Goal: Find specific page/section: Find specific page/section

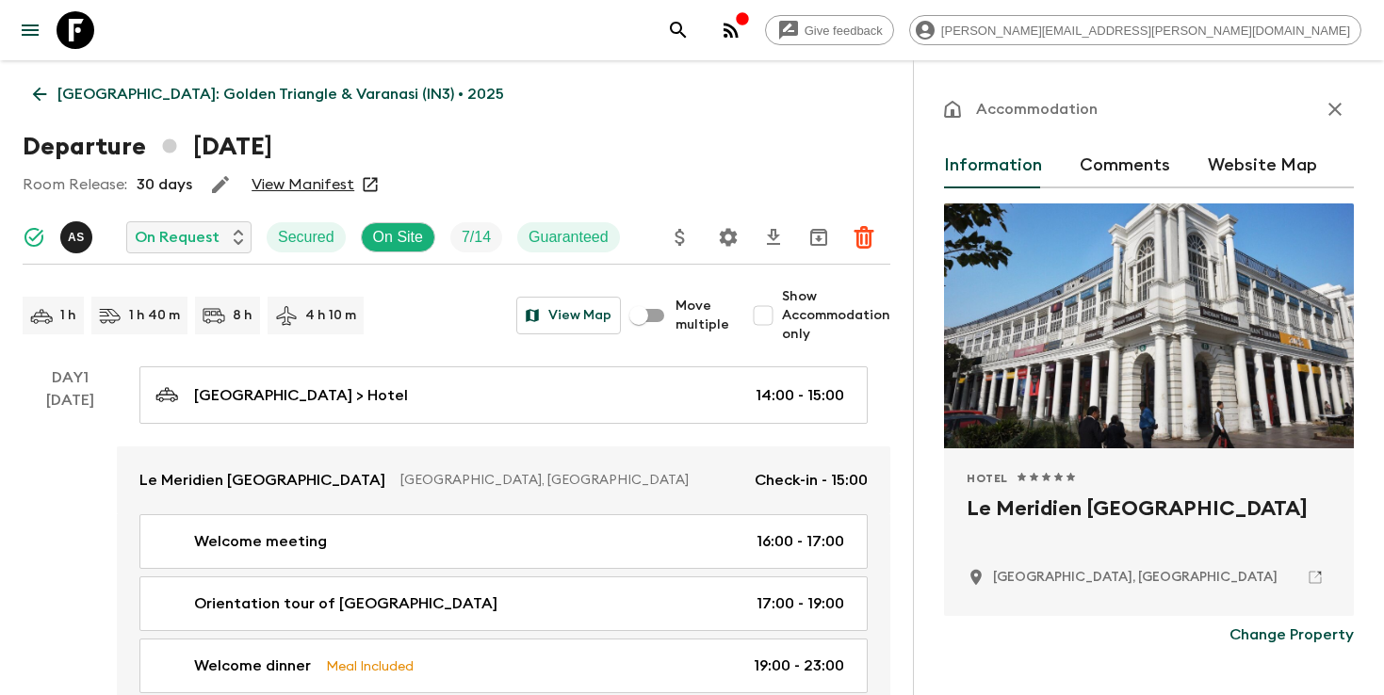
click at [689, 35] on icon "search adventures" at bounding box center [678, 30] width 23 height 23
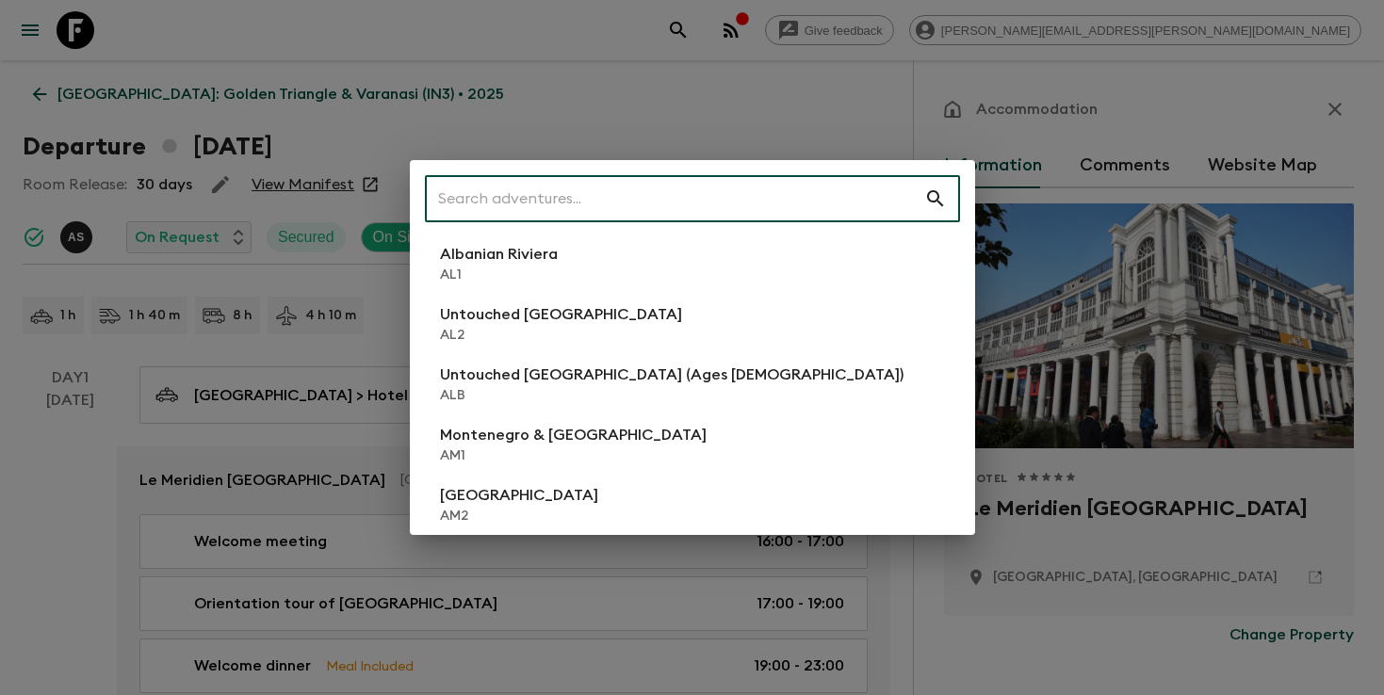
scroll to position [74, 0]
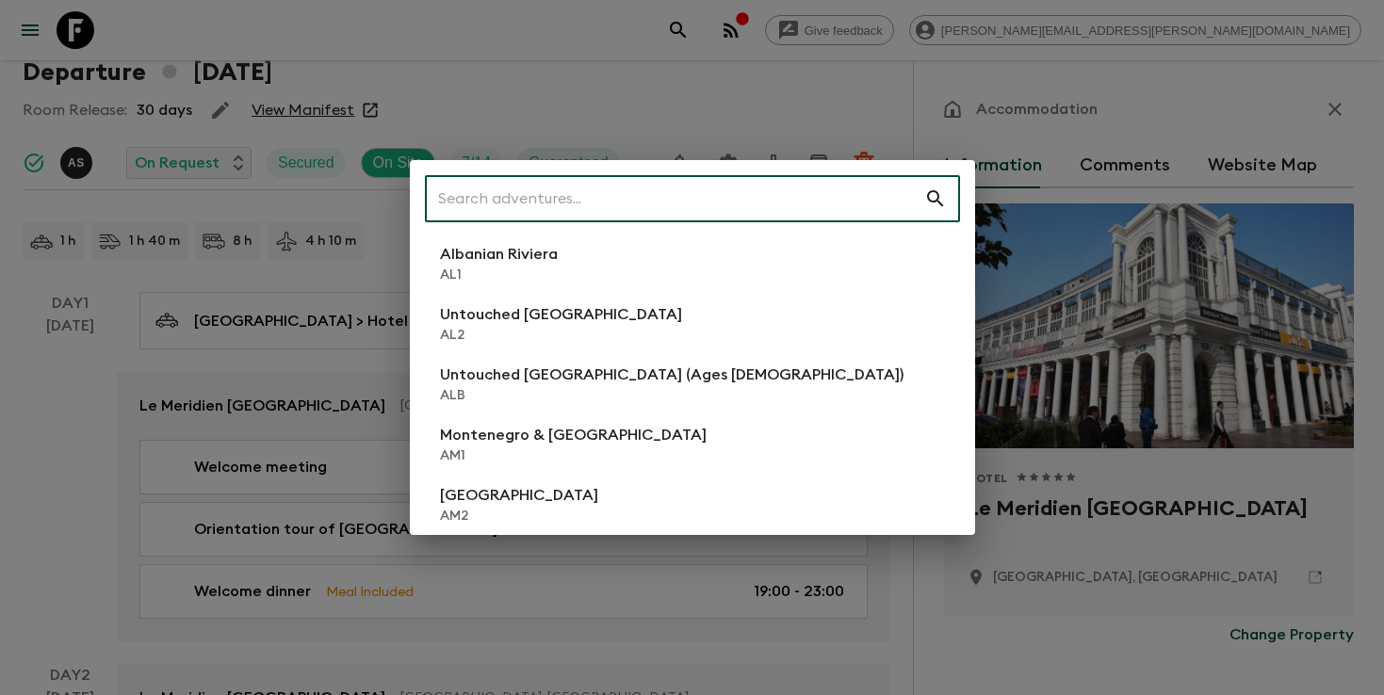
click at [698, 200] on input "text" at bounding box center [674, 198] width 499 height 53
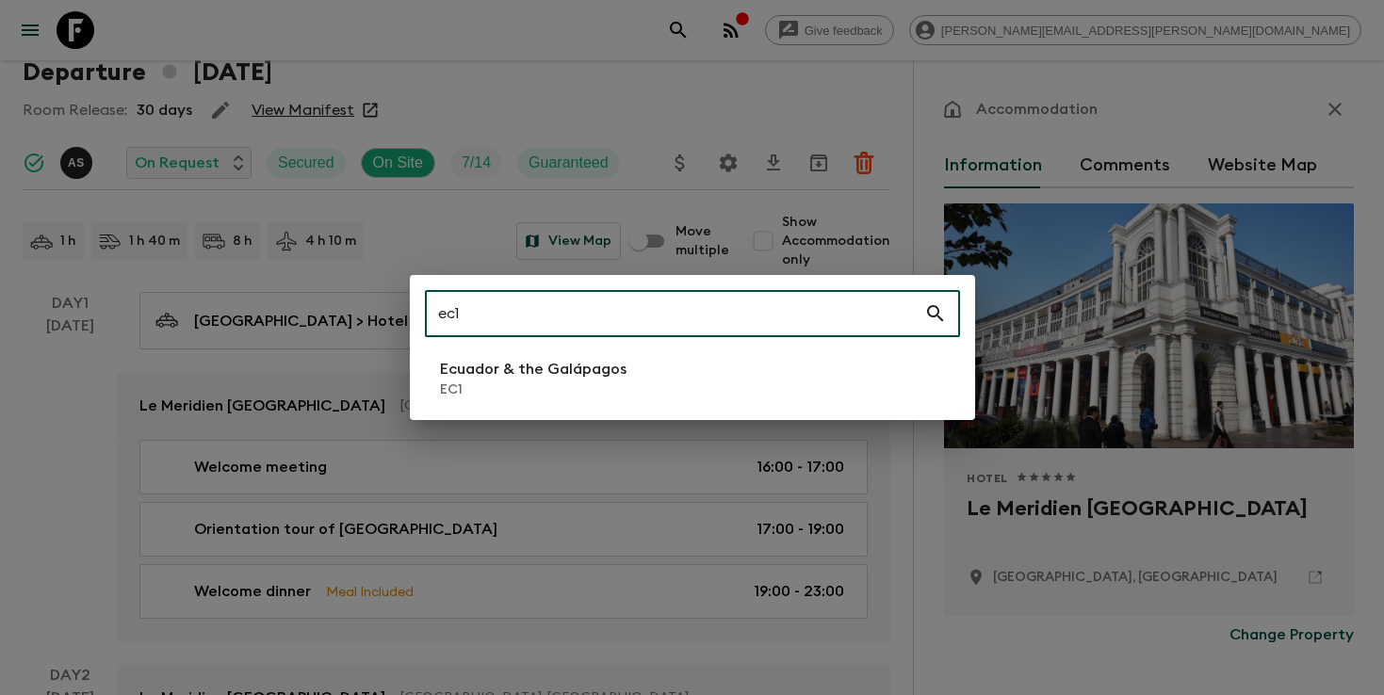
type input "ec1"
click at [570, 385] on p "EC1" at bounding box center [533, 390] width 186 height 19
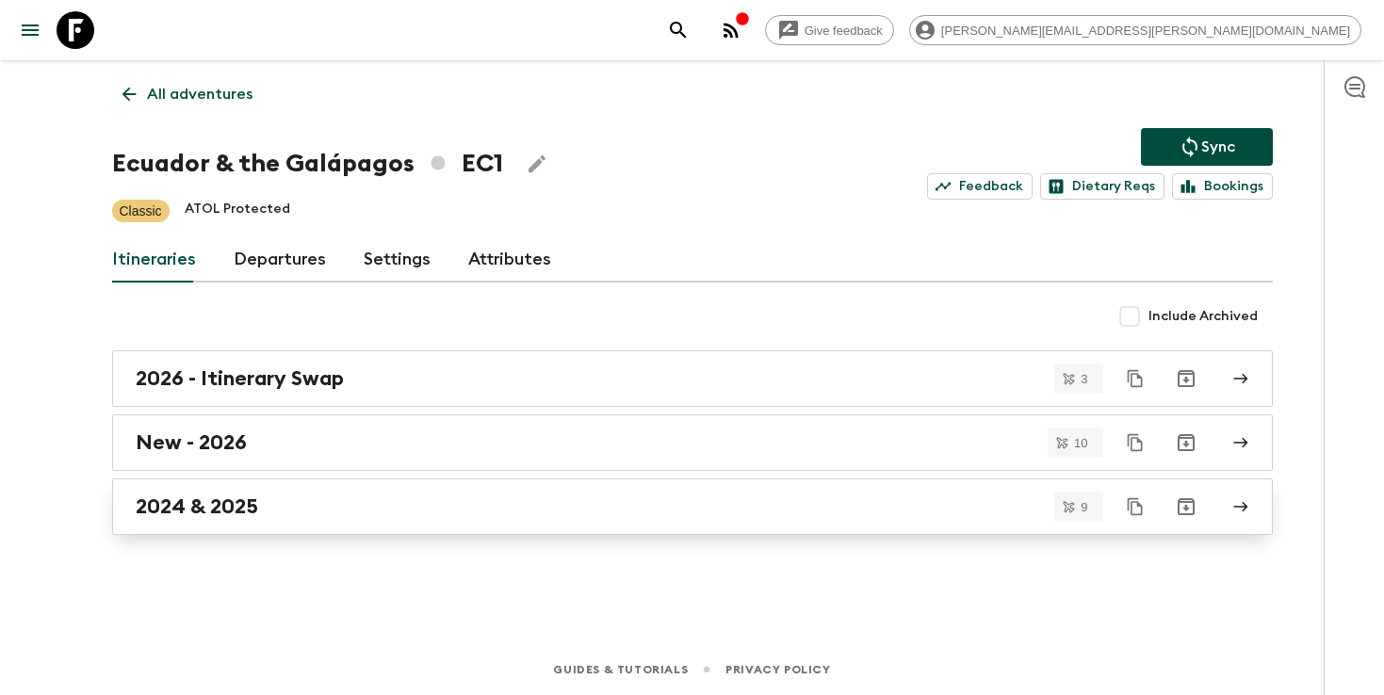
click at [430, 502] on div "2024 & 2025" at bounding box center [674, 506] width 1077 height 24
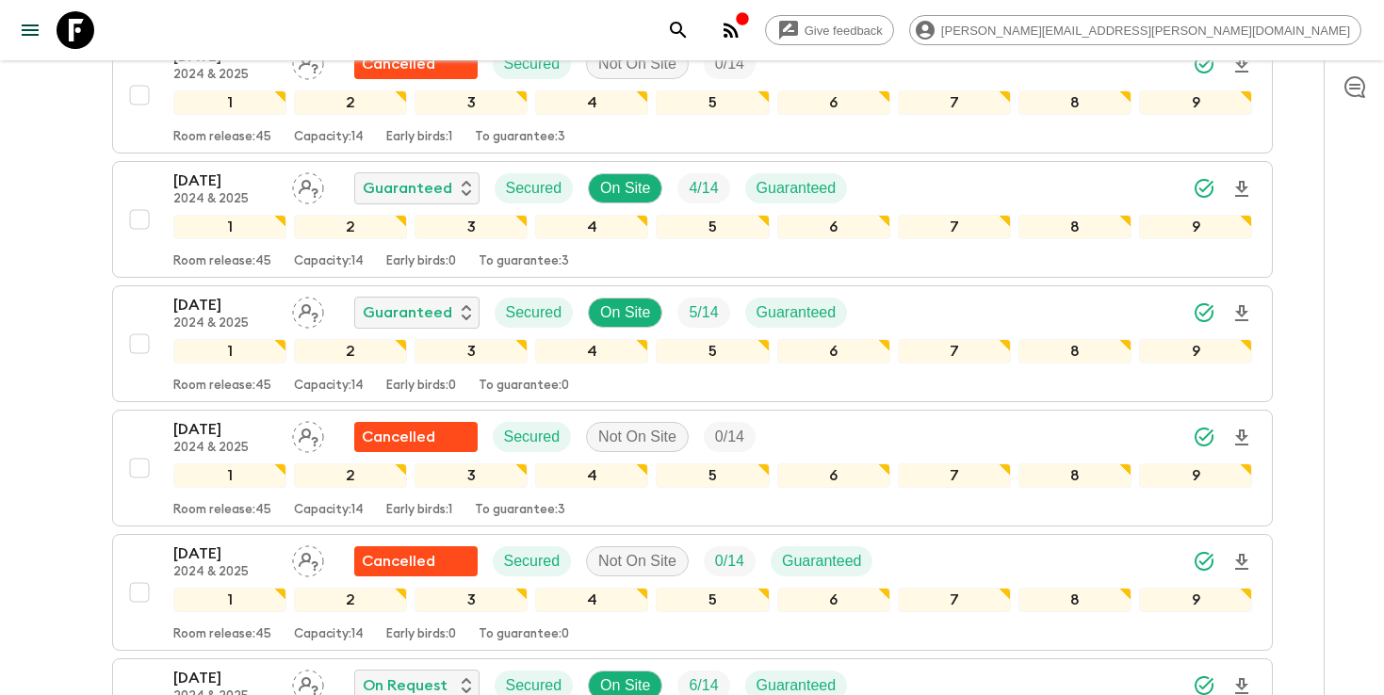
scroll to position [708, 0]
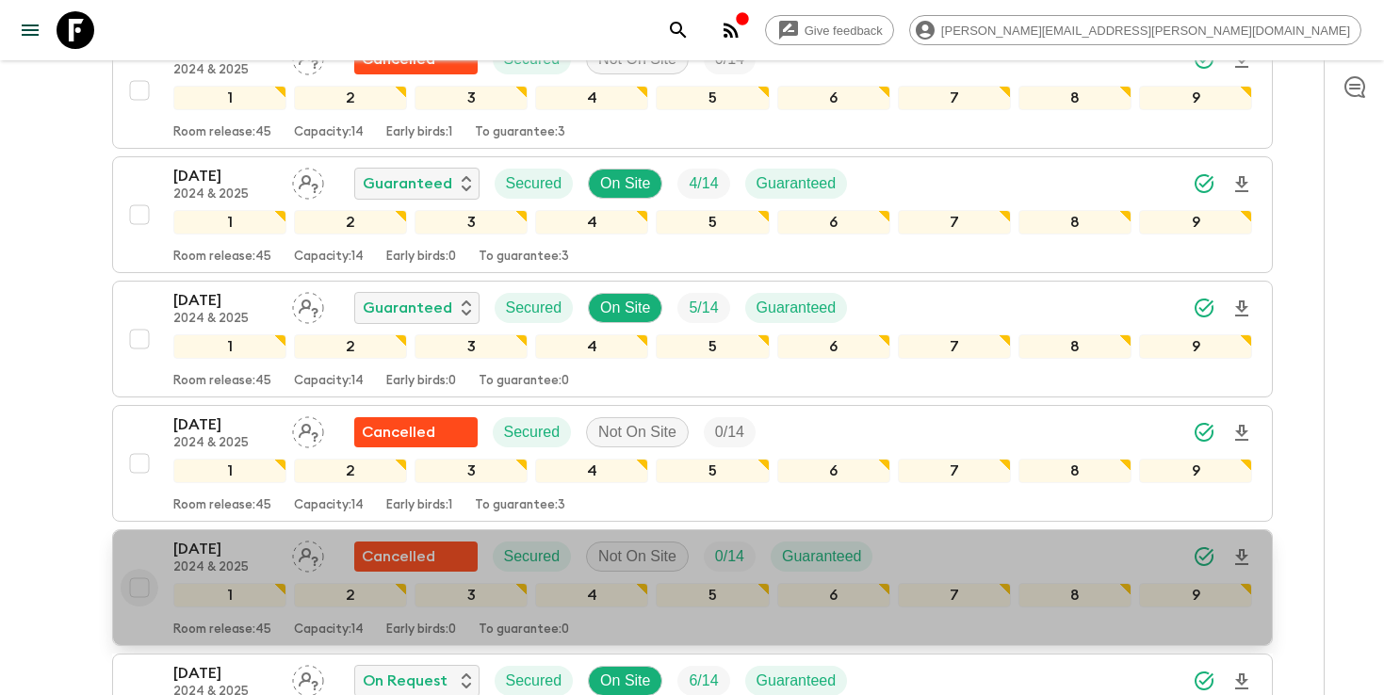
click at [138, 586] on input "checkbox" at bounding box center [140, 588] width 38 height 38
checkbox input "true"
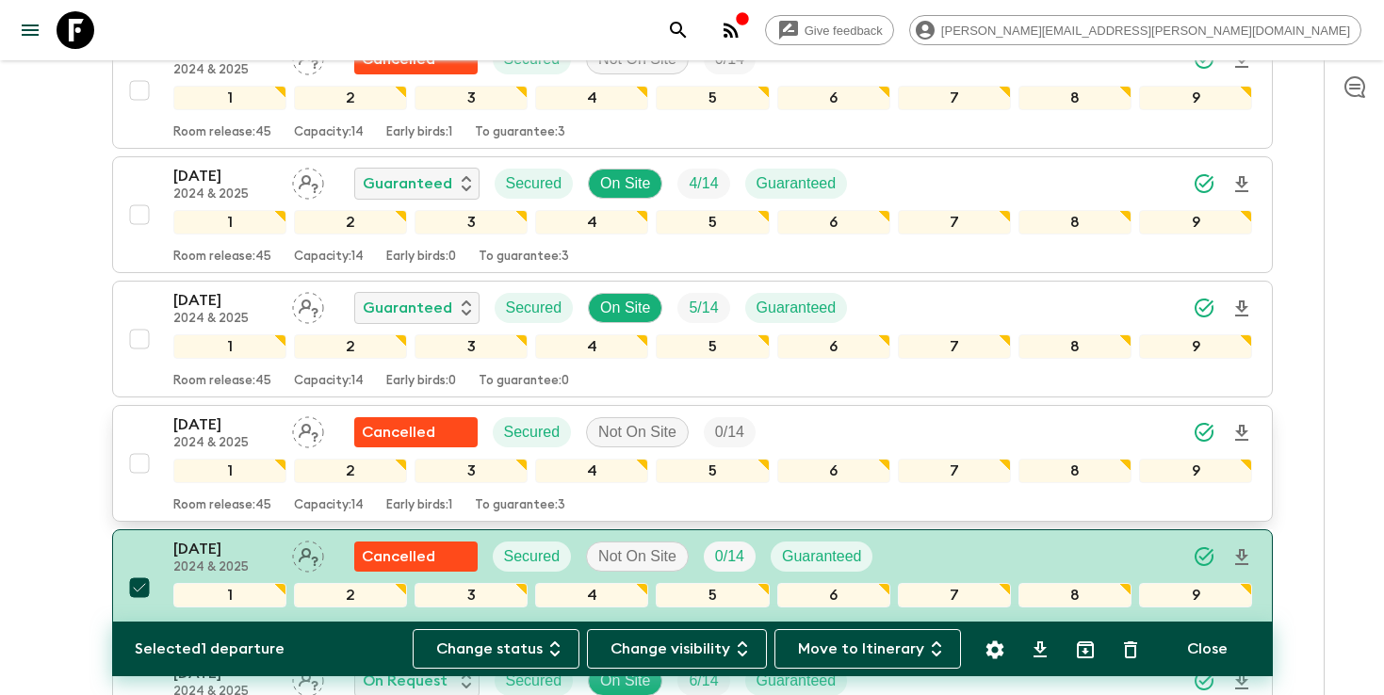
click at [143, 458] on input "checkbox" at bounding box center [140, 464] width 38 height 38
checkbox input "true"
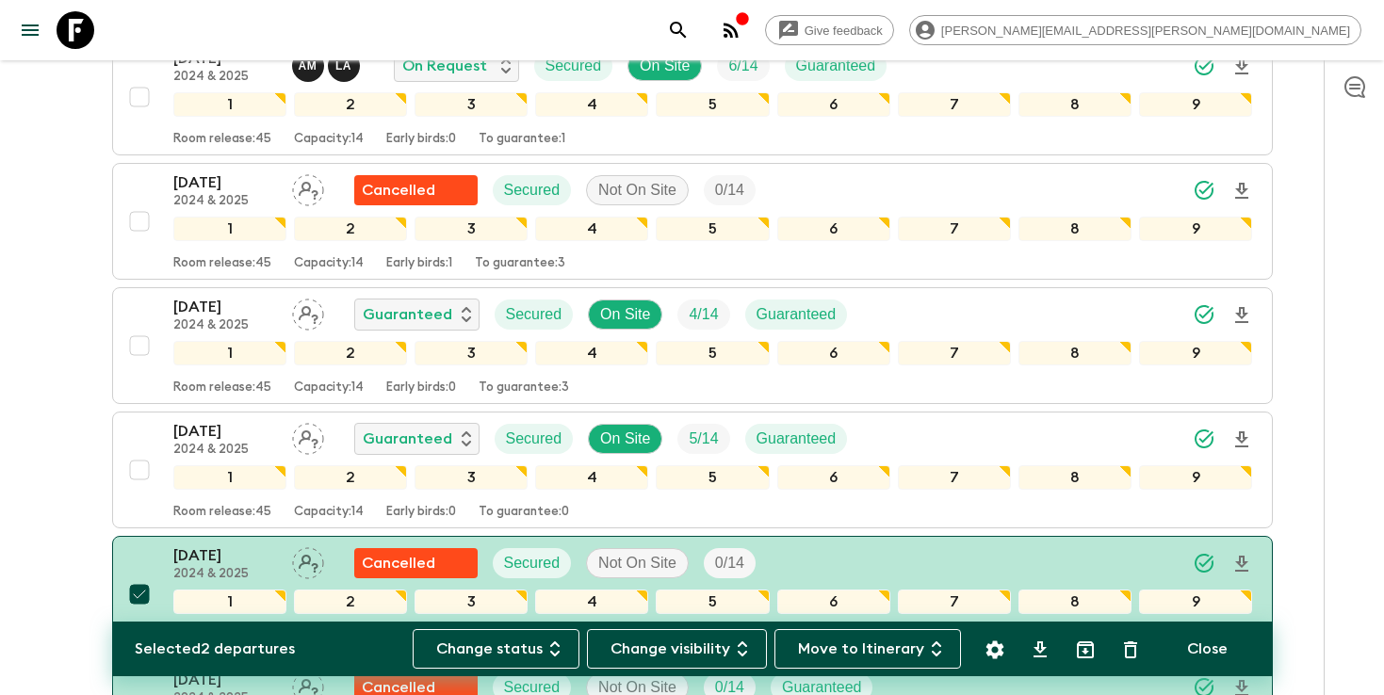
scroll to position [492, 0]
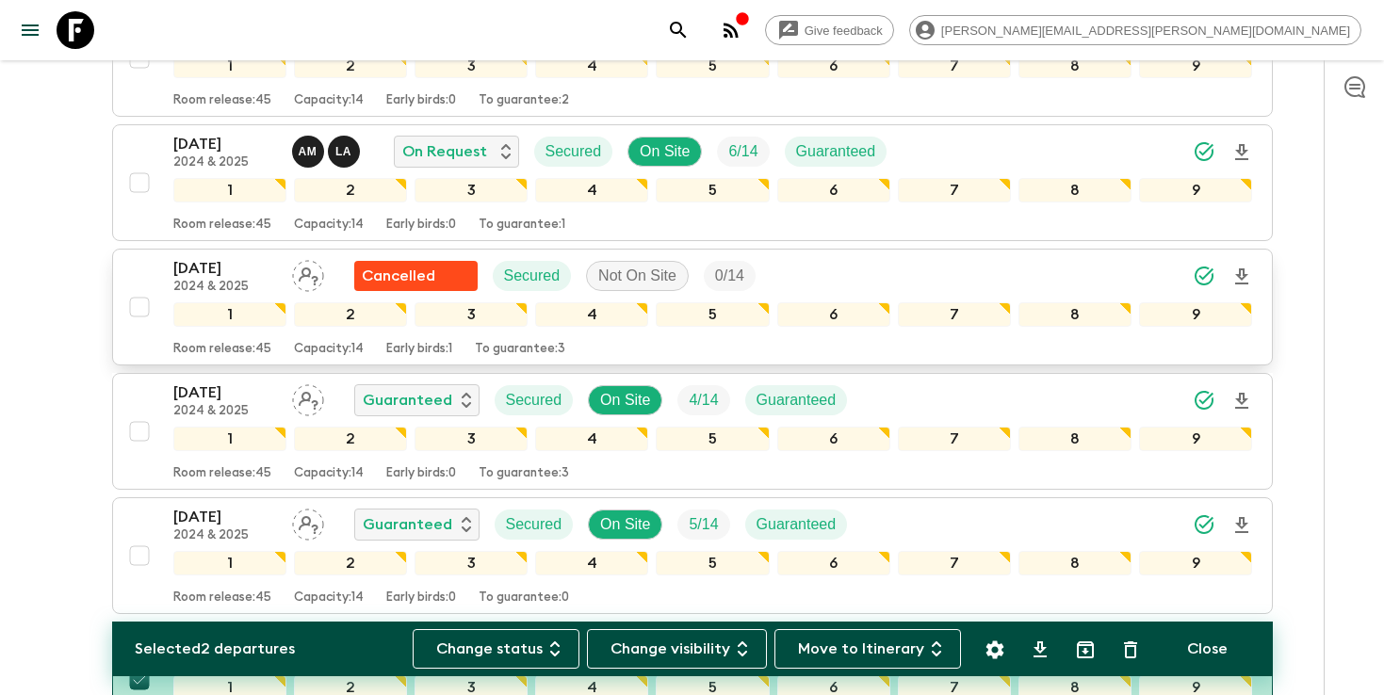
click at [131, 320] on input "checkbox" at bounding box center [140, 307] width 38 height 38
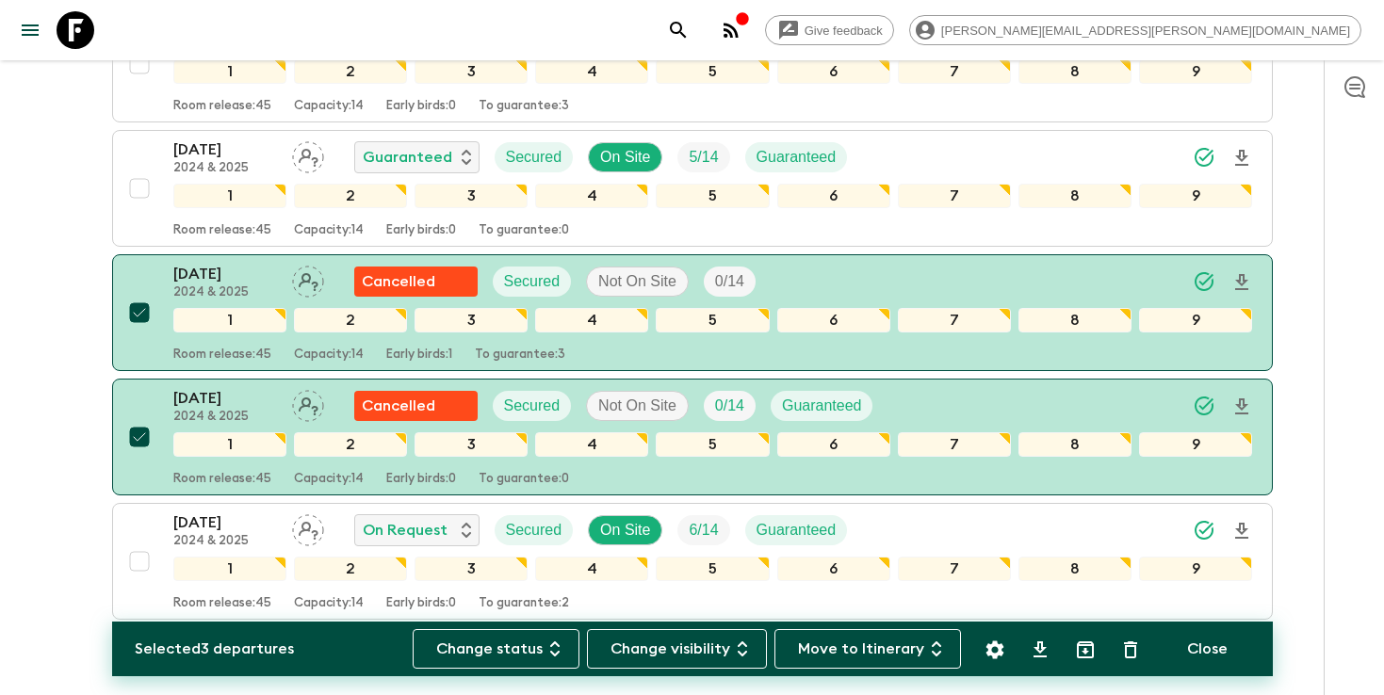
scroll to position [853, 0]
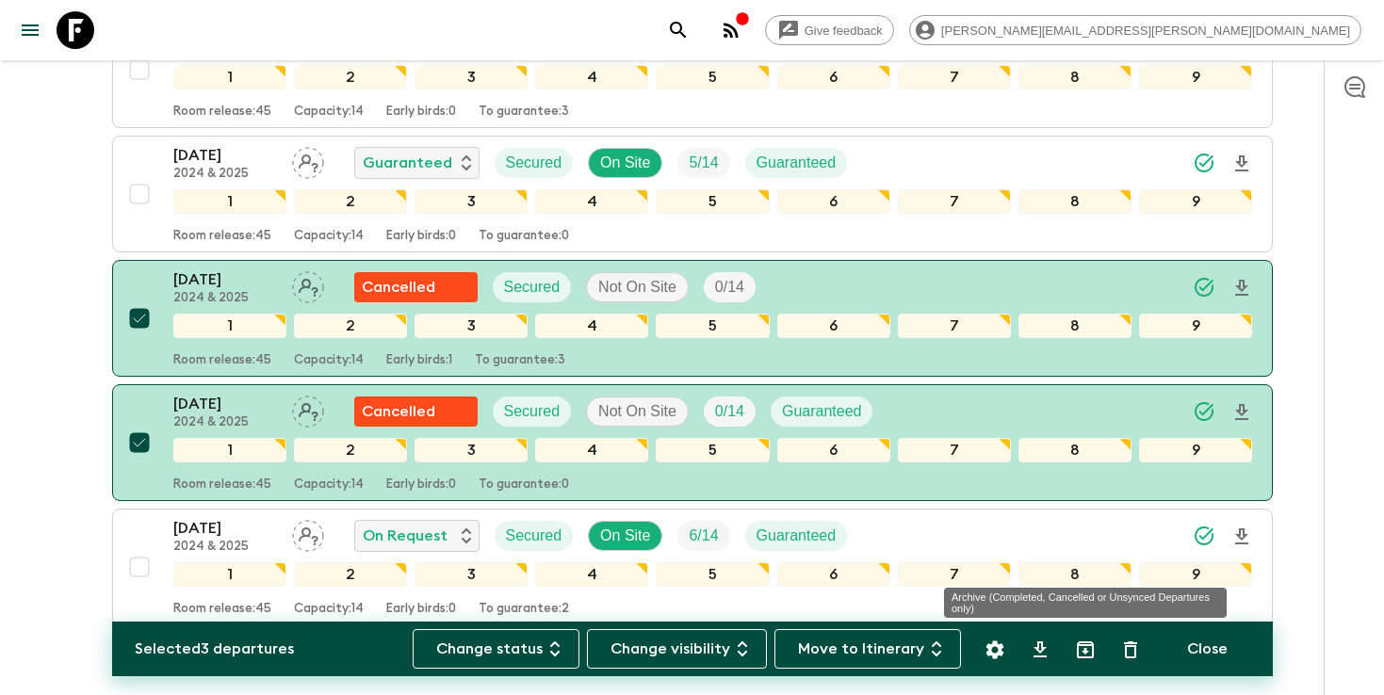
click at [1086, 650] on icon "Archive (Completed, Cancelled or Unsynced Departures only)" at bounding box center [1085, 650] width 23 height 23
checkbox input "false"
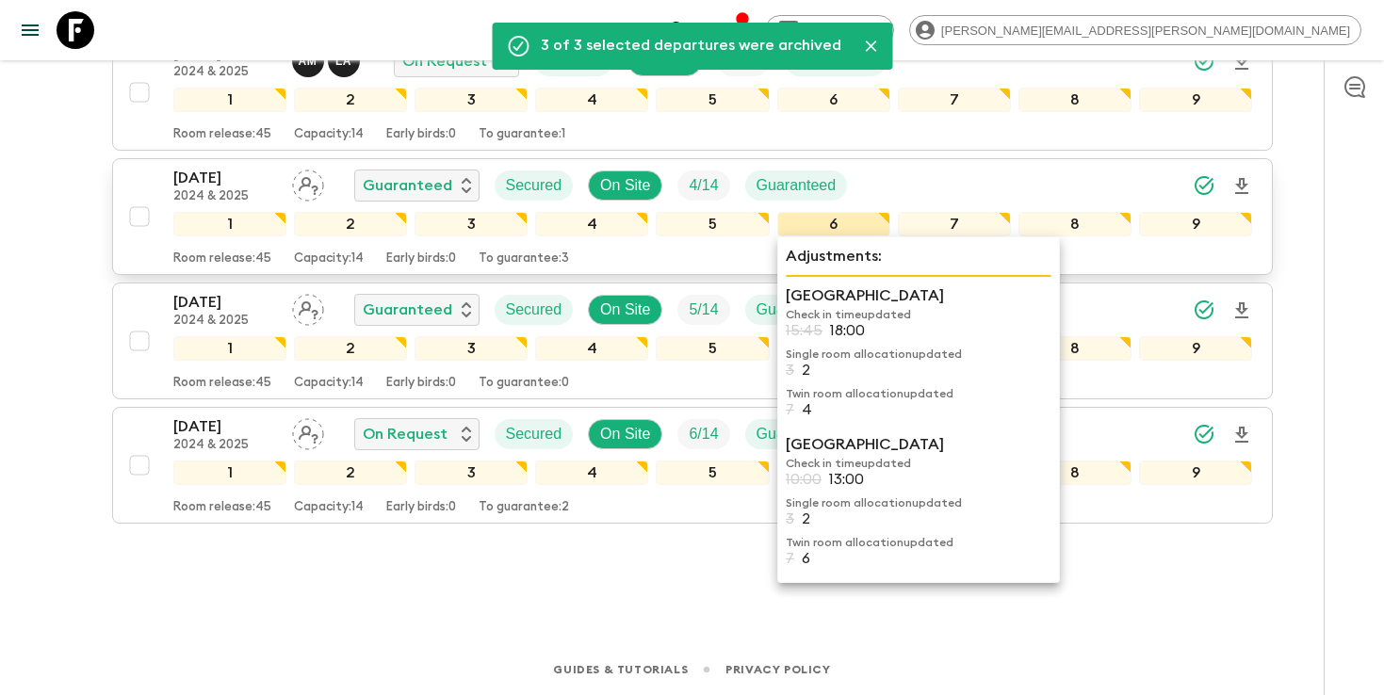
scroll to position [582, 0]
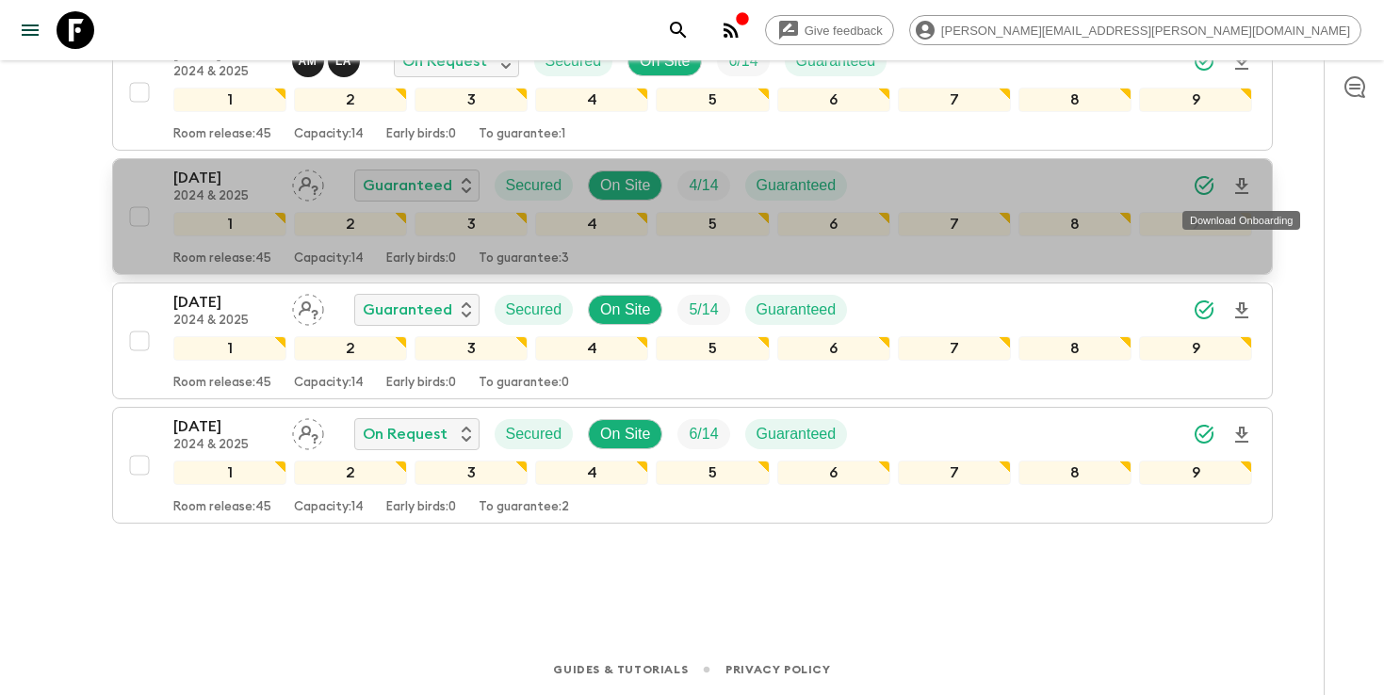
click at [1244, 193] on icon "Download Onboarding" at bounding box center [1241, 186] width 13 height 16
